Goal: Transaction & Acquisition: Book appointment/travel/reservation

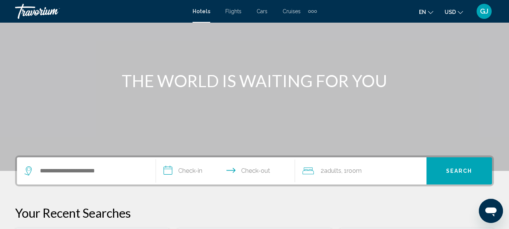
scroll to position [75, 0]
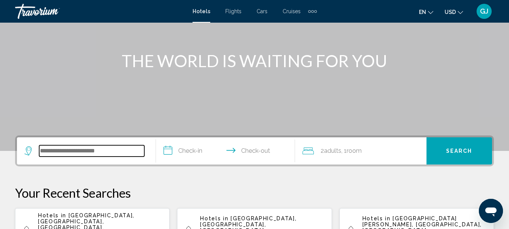
click at [48, 155] on input "Search widget" at bounding box center [91, 150] width 105 height 11
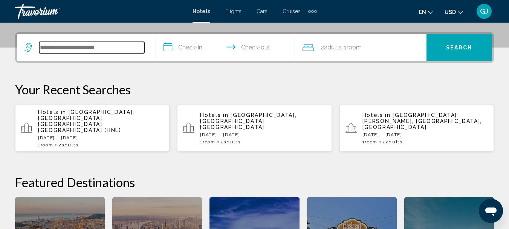
scroll to position [186, 0]
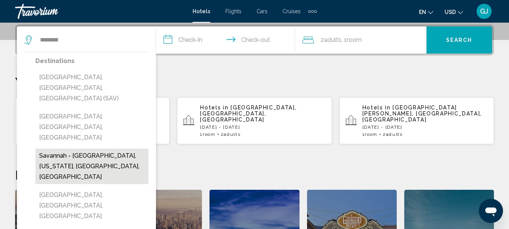
click at [71, 148] on button "Savannah - [GEOGRAPHIC_DATA], [US_STATE], [GEOGRAPHIC_DATA], [GEOGRAPHIC_DATA]" at bounding box center [91, 165] width 113 height 35
type input "**********"
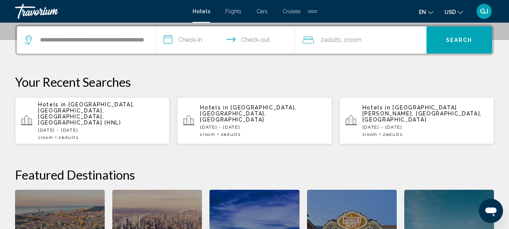
click at [173, 41] on input "**********" at bounding box center [227, 40] width 142 height 29
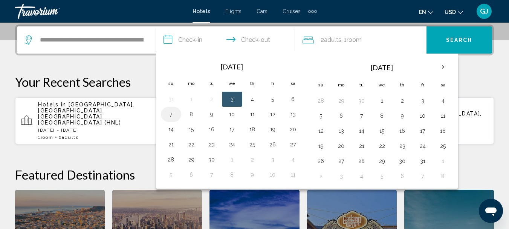
click at [174, 115] on button "7" at bounding box center [171, 114] width 12 height 11
click at [194, 114] on button "8" at bounding box center [191, 114] width 12 height 11
type input "**********"
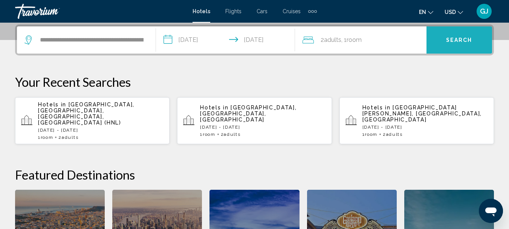
click at [447, 41] on span "Search" at bounding box center [459, 40] width 26 height 6
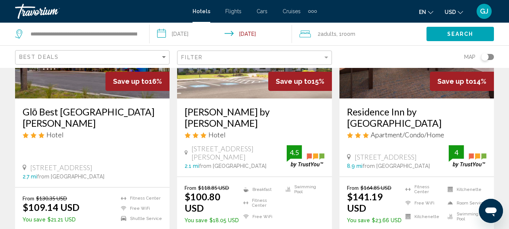
scroll to position [1018, 0]
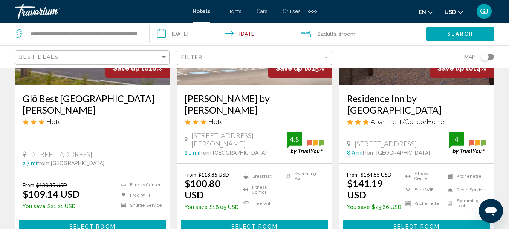
click at [246, 224] on span "Select Room" at bounding box center [254, 227] width 46 height 6
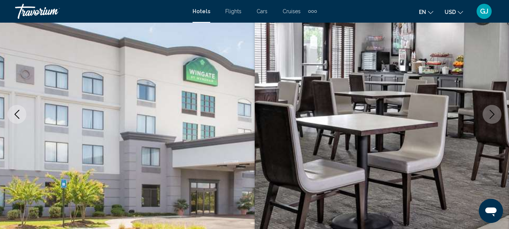
click at [495, 115] on icon "Next image" at bounding box center [492, 114] width 9 height 9
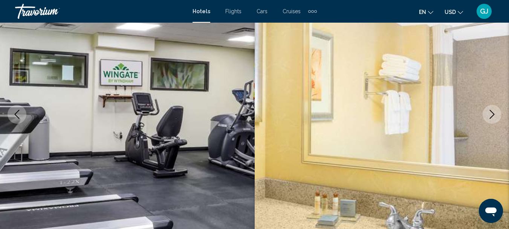
click at [495, 115] on icon "Next image" at bounding box center [492, 114] width 9 height 9
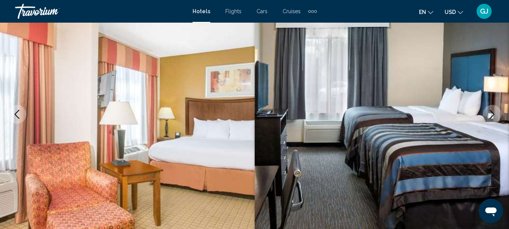
click at [495, 115] on icon "Next image" at bounding box center [492, 114] width 9 height 9
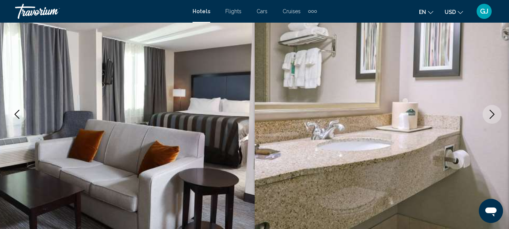
click at [495, 115] on icon "Next image" at bounding box center [492, 114] width 9 height 9
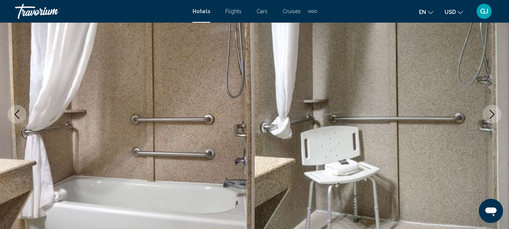
click at [495, 115] on icon "Next image" at bounding box center [492, 114] width 9 height 9
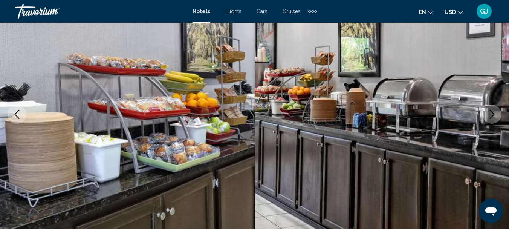
click at [495, 115] on icon "Next image" at bounding box center [492, 114] width 9 height 9
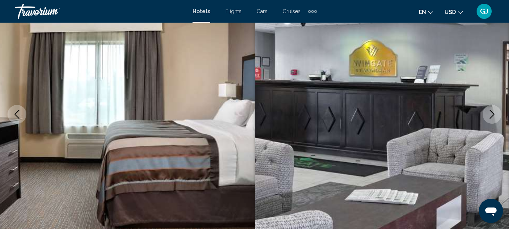
click at [495, 115] on icon "Next image" at bounding box center [492, 114] width 9 height 9
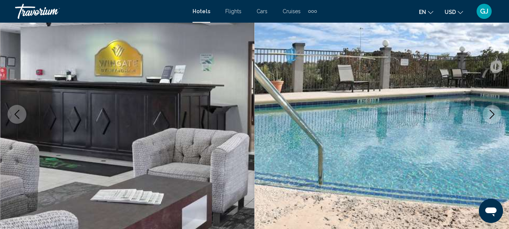
click at [495, 115] on icon "Next image" at bounding box center [492, 114] width 9 height 9
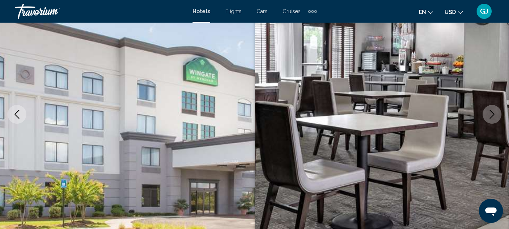
click at [495, 115] on icon "Next image" at bounding box center [492, 114] width 9 height 9
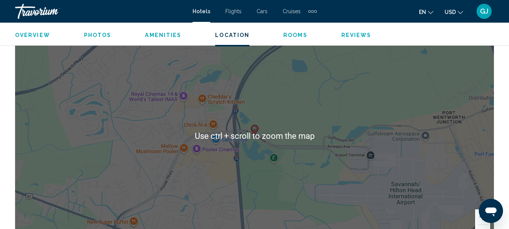
scroll to position [879, 0]
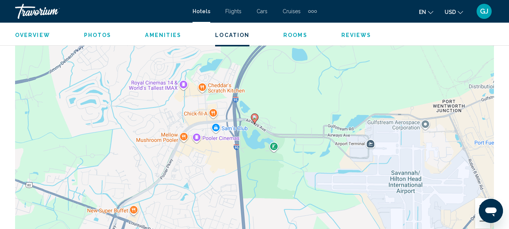
click at [478, 203] on button "Zoom in" at bounding box center [482, 205] width 15 height 15
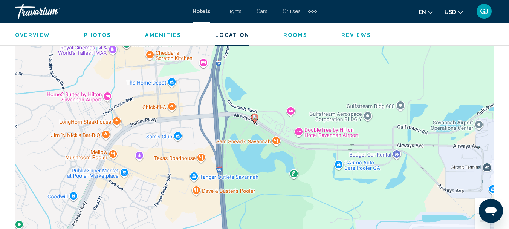
click at [478, 203] on button "Zoom in" at bounding box center [482, 205] width 15 height 15
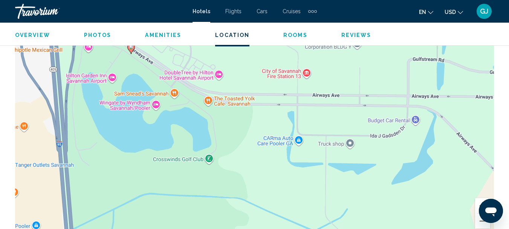
drag, startPoint x: 414, startPoint y: 197, endPoint x: 289, endPoint y: 127, distance: 143.4
click at [289, 127] on div "To activate drag with keyboard, press Alt + Enter. Once in keyboard drag state,…" at bounding box center [254, 124] width 479 height 226
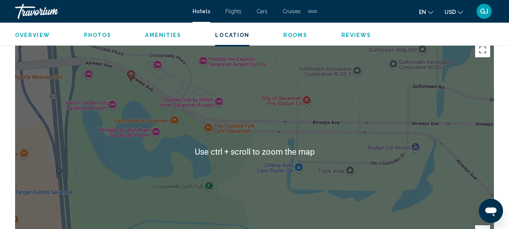
scroll to position [841, 0]
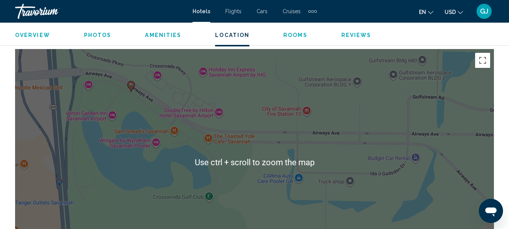
click at [350, 109] on div "To activate drag with keyboard, press Alt + Enter. Once in keyboard drag state,…" at bounding box center [254, 162] width 479 height 226
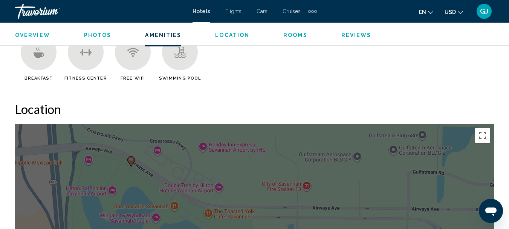
scroll to position [766, 0]
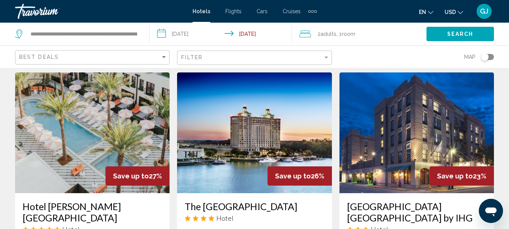
scroll to position [339, 0]
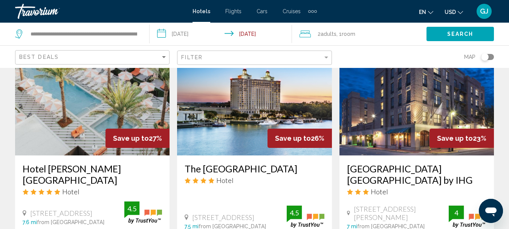
click at [487, 13] on span "GJ" at bounding box center [484, 12] width 8 height 8
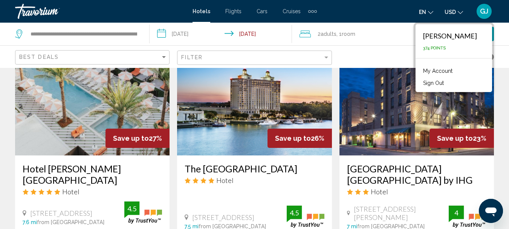
click at [379, 35] on div "2 Adult Adults , 1 Room rooms" at bounding box center [363, 34] width 127 height 11
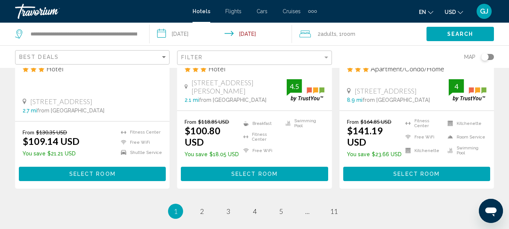
scroll to position [1093, 0]
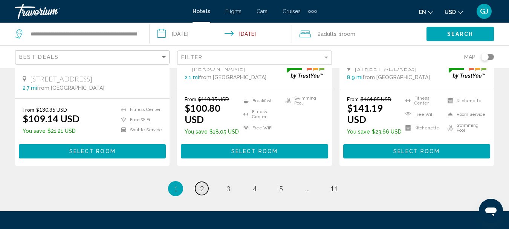
click at [205, 182] on link "page 2" at bounding box center [201, 188] width 13 height 13
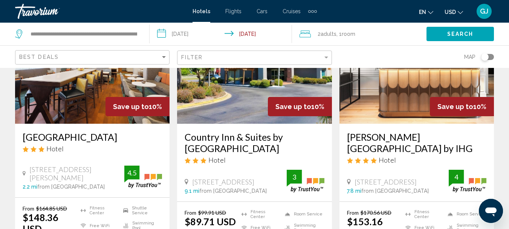
scroll to position [716, 0]
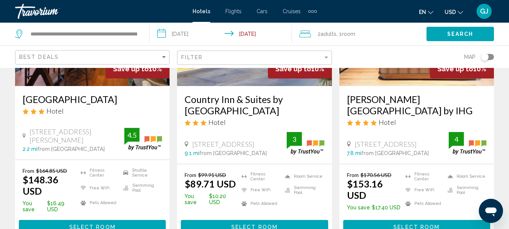
click at [251, 224] on span "Select Room" at bounding box center [254, 227] width 46 height 6
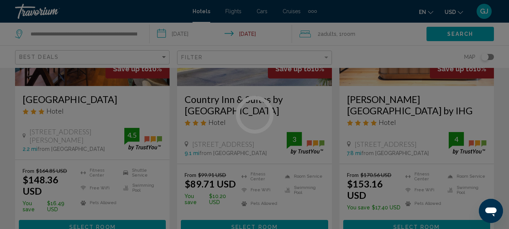
scroll to position [87, 0]
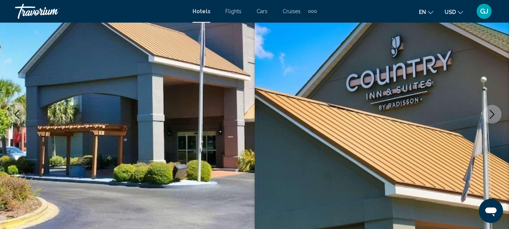
click at [493, 114] on icon "Next image" at bounding box center [492, 114] width 9 height 9
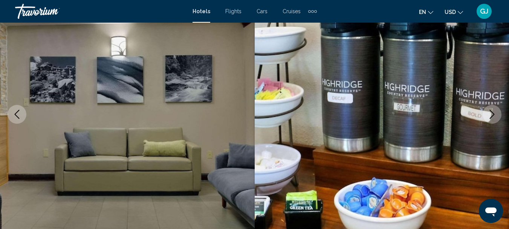
click at [493, 118] on icon "Next image" at bounding box center [492, 114] width 9 height 9
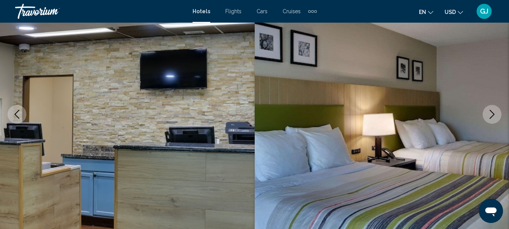
click at [493, 116] on icon "Next image" at bounding box center [492, 114] width 9 height 9
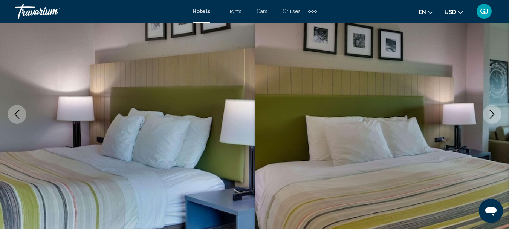
click at [493, 116] on icon "Next image" at bounding box center [492, 114] width 9 height 9
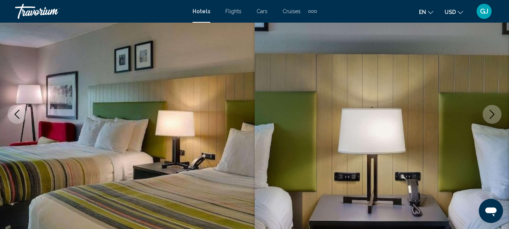
click at [493, 116] on icon "Next image" at bounding box center [492, 114] width 9 height 9
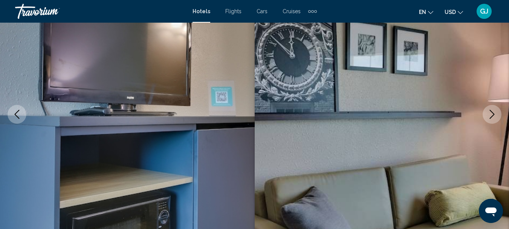
click at [493, 116] on icon "Next image" at bounding box center [492, 114] width 9 height 9
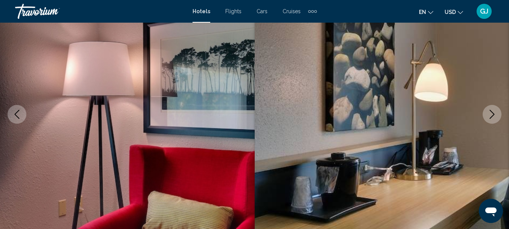
click at [493, 116] on icon "Next image" at bounding box center [492, 114] width 9 height 9
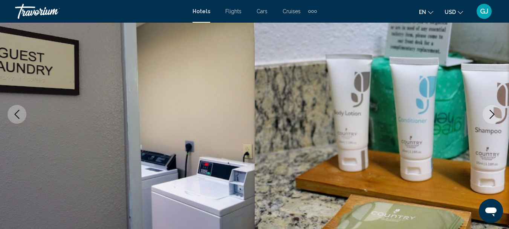
click at [493, 116] on icon "Next image" at bounding box center [492, 114] width 9 height 9
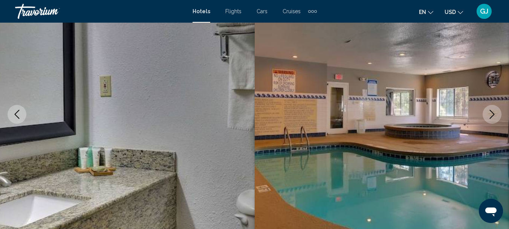
click at [493, 116] on icon "Next image" at bounding box center [492, 114] width 9 height 9
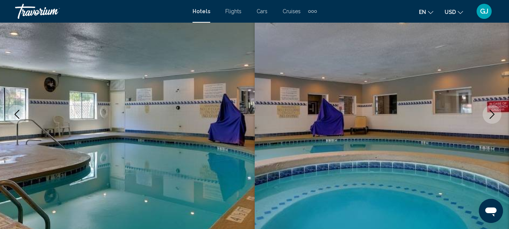
click at [493, 116] on icon "Next image" at bounding box center [492, 114] width 9 height 9
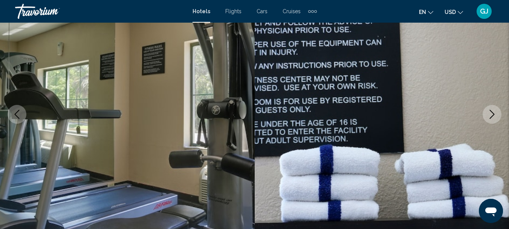
click at [493, 116] on icon "Next image" at bounding box center [492, 114] width 9 height 9
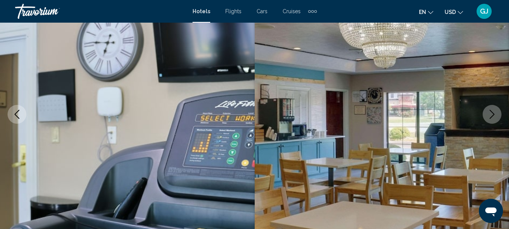
click at [493, 116] on icon "Next image" at bounding box center [492, 114] width 9 height 9
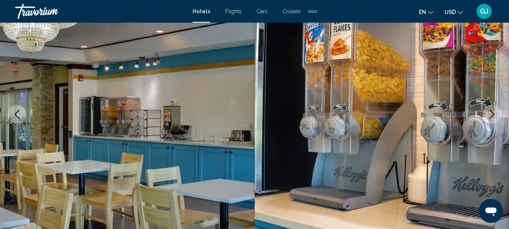
click at [493, 116] on icon "Next image" at bounding box center [492, 114] width 9 height 9
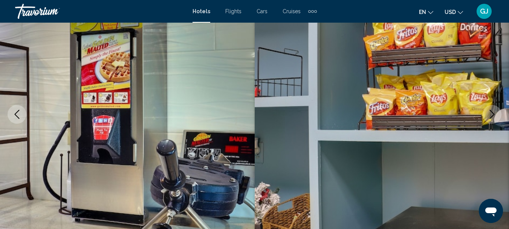
click at [493, 116] on icon "Next image" at bounding box center [492, 114] width 9 height 9
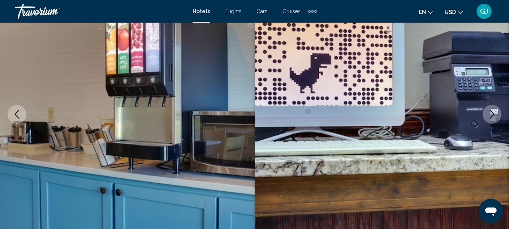
click at [15, 118] on icon "Previous image" at bounding box center [16, 114] width 9 height 9
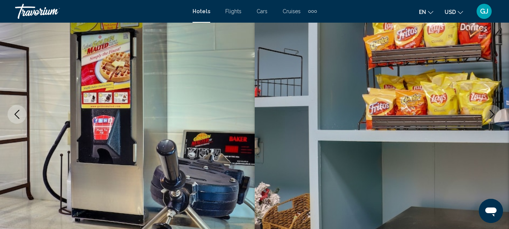
click at [493, 115] on icon "Next image" at bounding box center [492, 114] width 9 height 9
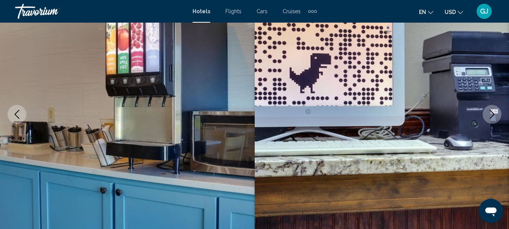
click at [493, 115] on icon "Next image" at bounding box center [492, 114] width 9 height 9
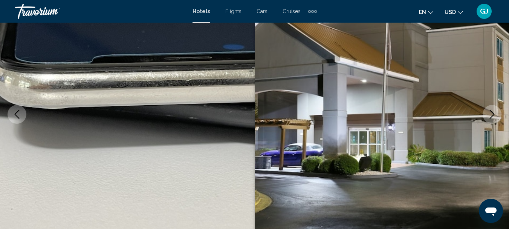
click at [493, 115] on icon "Next image" at bounding box center [492, 114] width 9 height 9
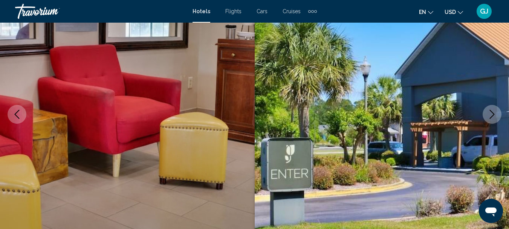
click at [493, 115] on icon "Next image" at bounding box center [492, 114] width 9 height 9
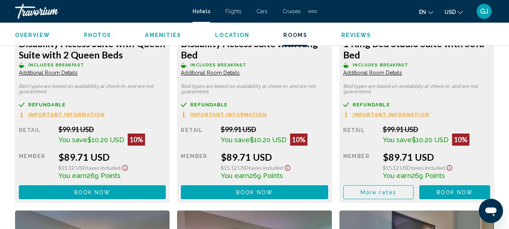
scroll to position [1272, 0]
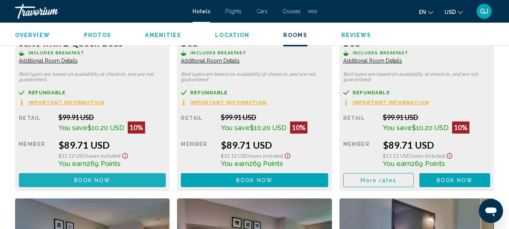
click at [95, 179] on span "Book now" at bounding box center [92, 180] width 37 height 6
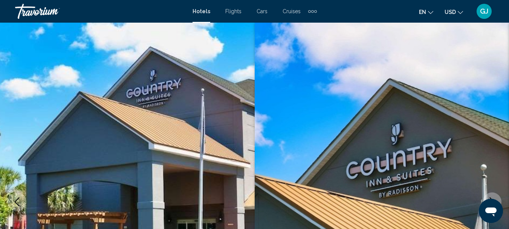
scroll to position [87, 0]
